Goal: Find specific page/section: Find specific page/section

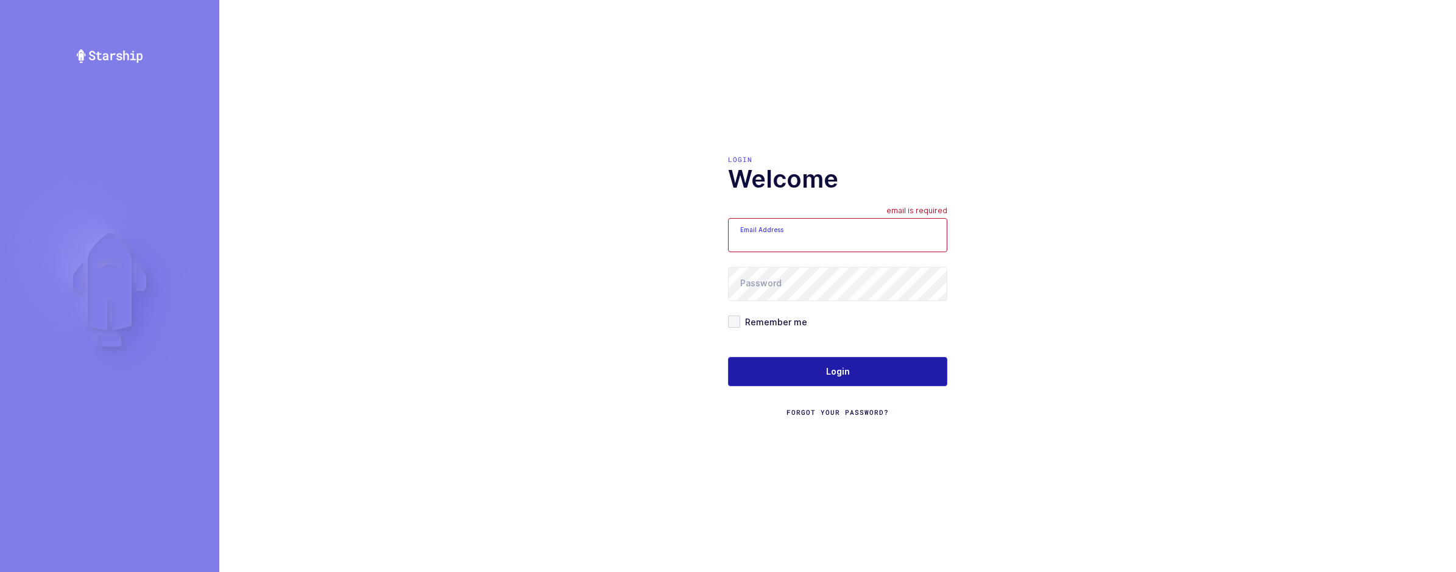
type input "[EMAIL_ADDRESS][DOMAIN_NAME]"
drag, startPoint x: 819, startPoint y: 357, endPoint x: 819, endPoint y: 364, distance: 7.3
click at [819, 362] on button "Login" at bounding box center [837, 371] width 219 height 29
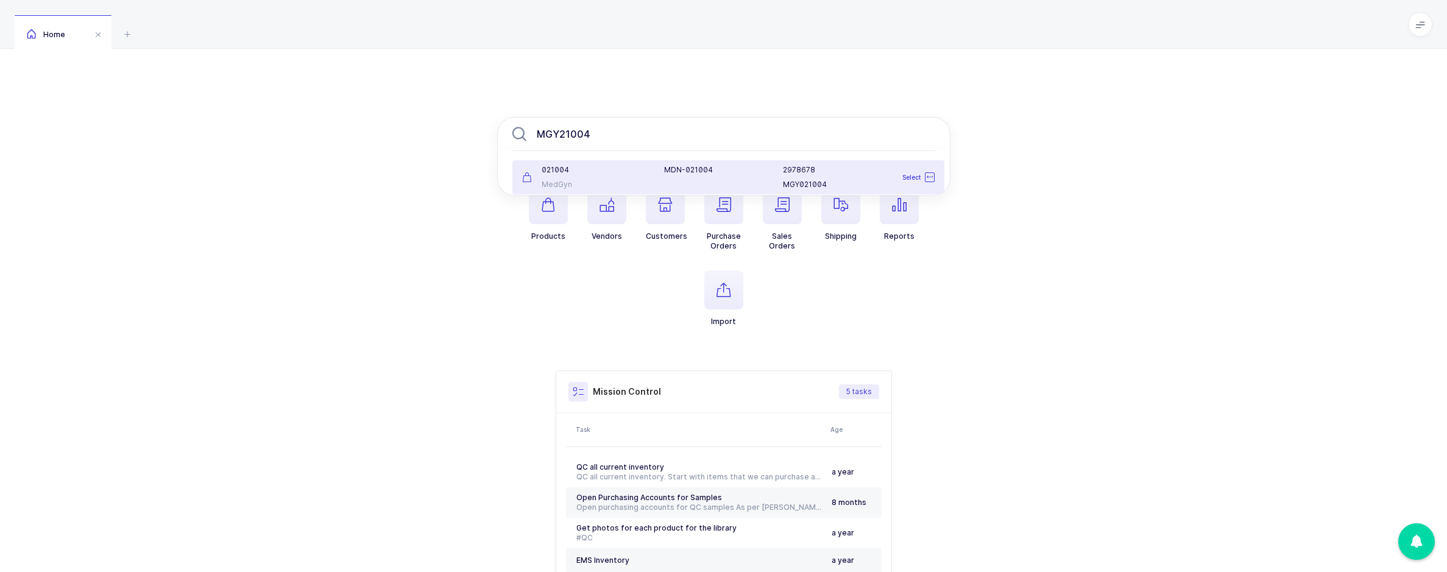
type input "MGY21004"
click at [720, 180] on div "MDN-021004" at bounding box center [716, 177] width 119 height 24
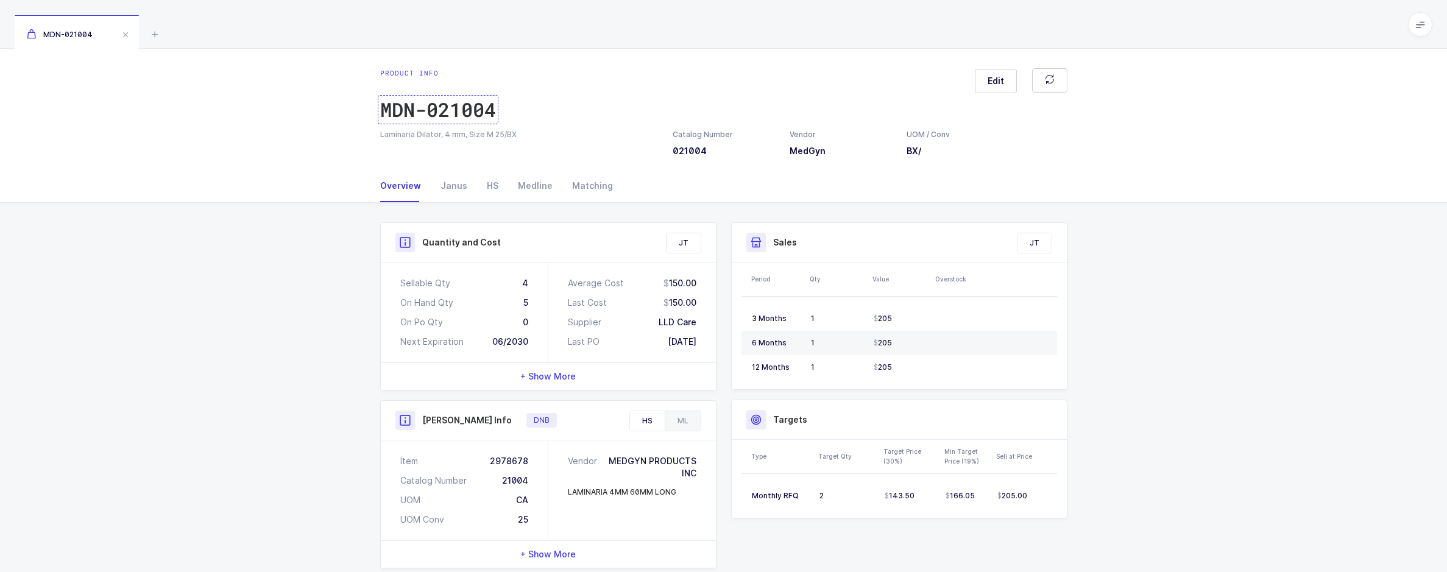
click at [481, 115] on div "MDN-021004" at bounding box center [438, 109] width 116 height 24
